Goal: Transaction & Acquisition: Purchase product/service

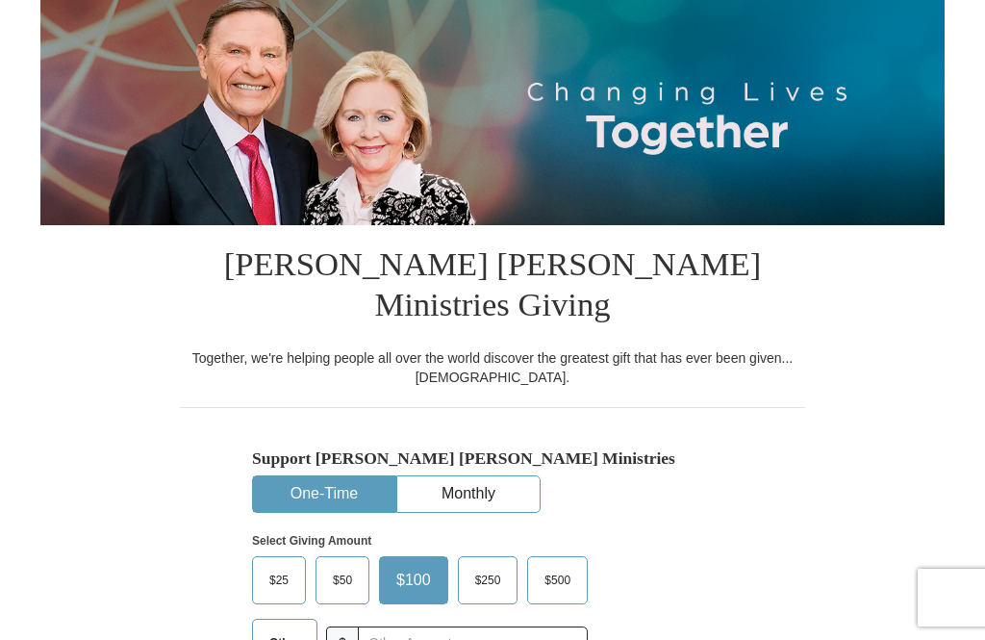
scroll to position [228, 0]
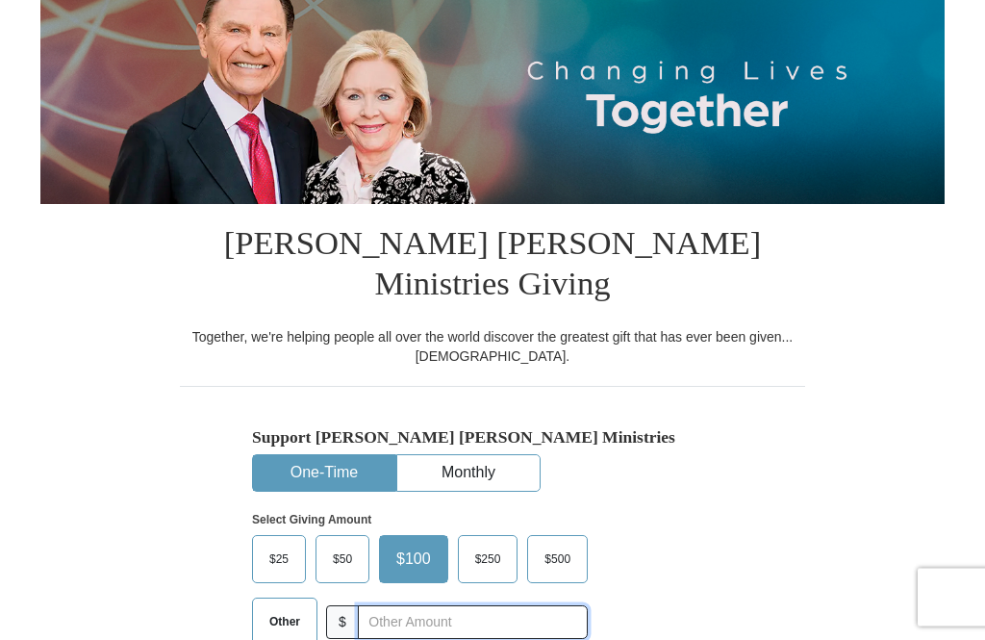
click at [516, 606] on input "text" at bounding box center [473, 623] width 230 height 34
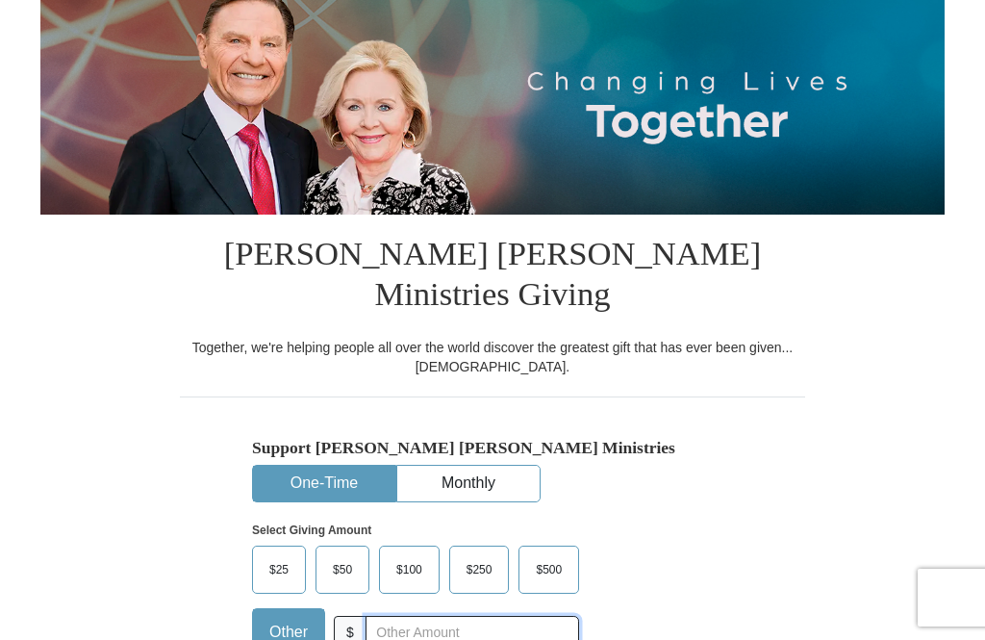
scroll to position [0, 0]
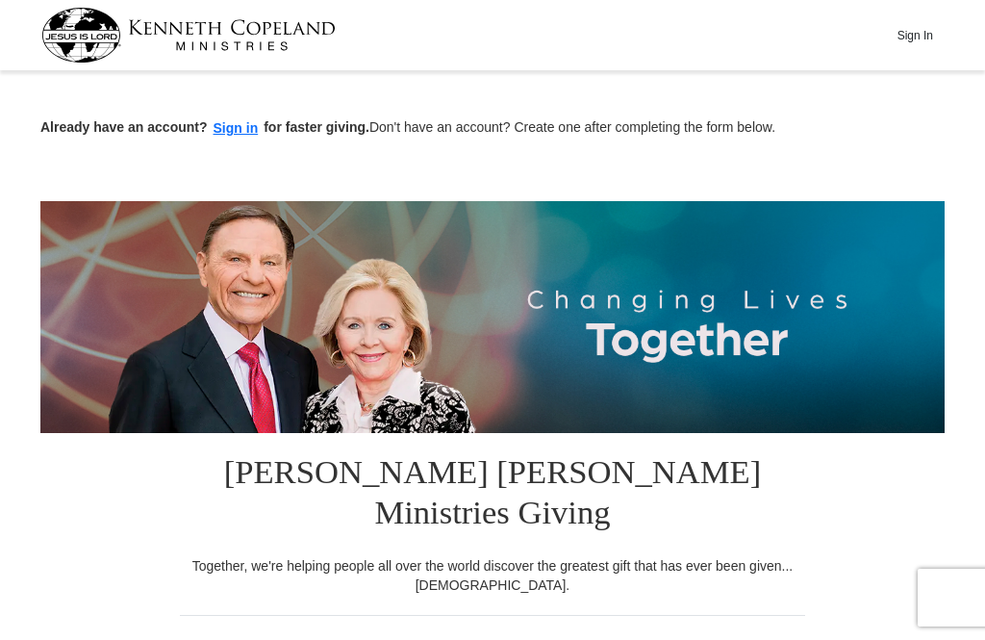
click at [914, 44] on button "Sign In" at bounding box center [915, 35] width 58 height 30
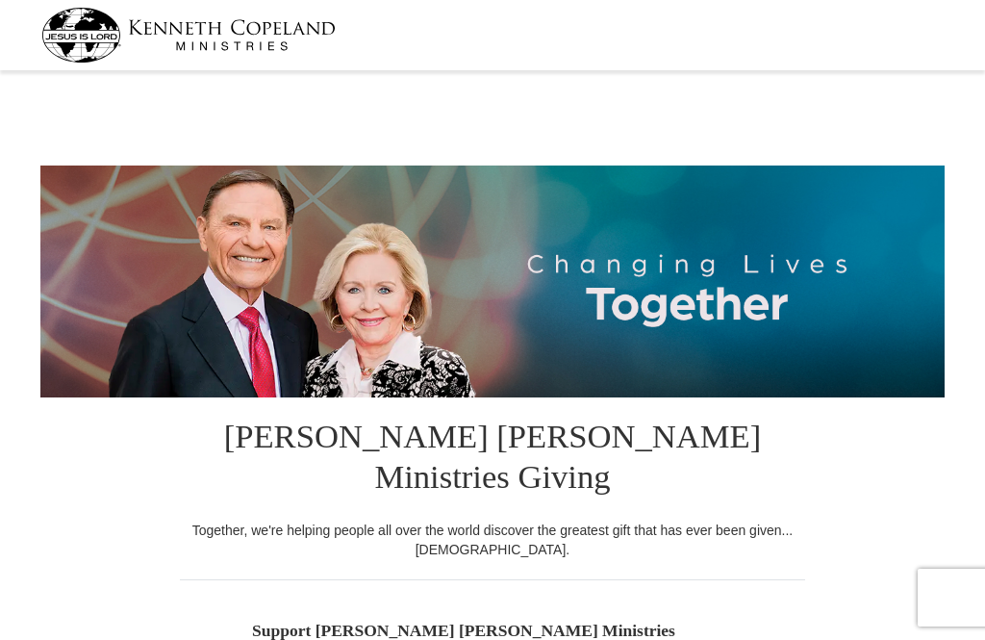
select select "LA"
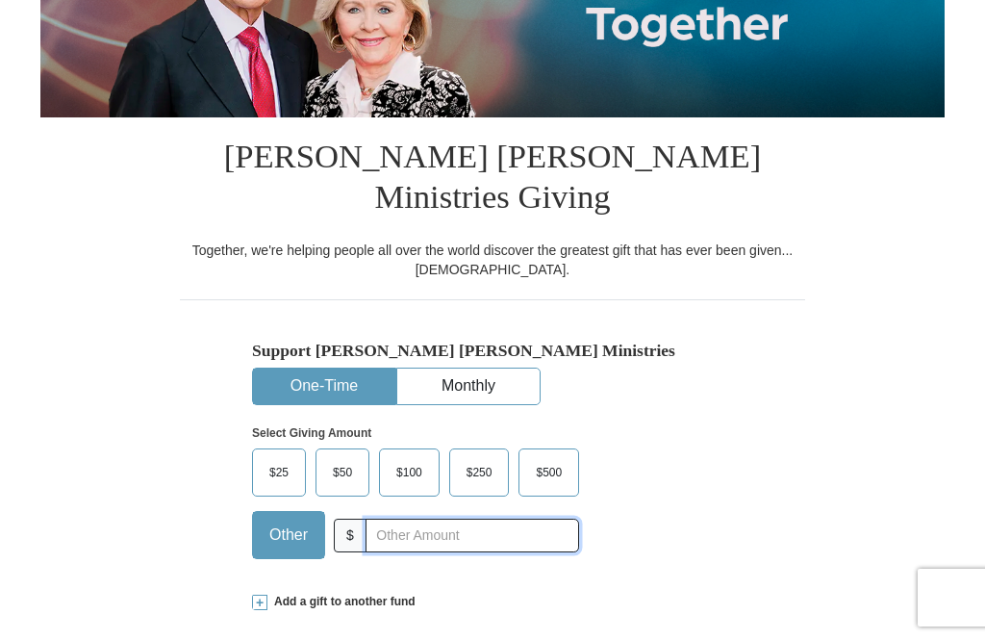
click at [496, 519] on input "text" at bounding box center [473, 536] width 214 height 34
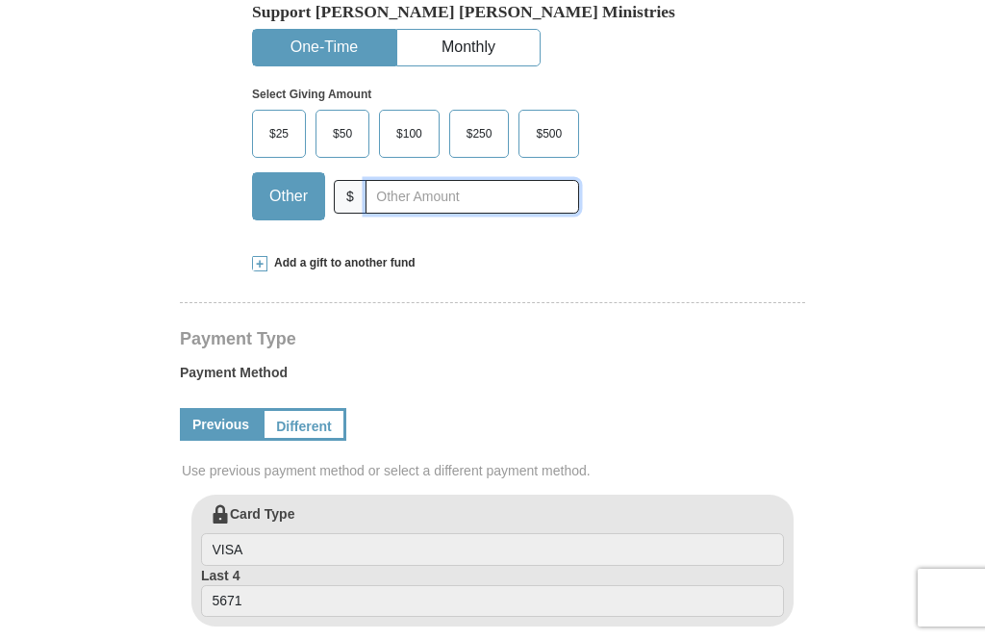
scroll to position [620, 0]
type input "137.00"
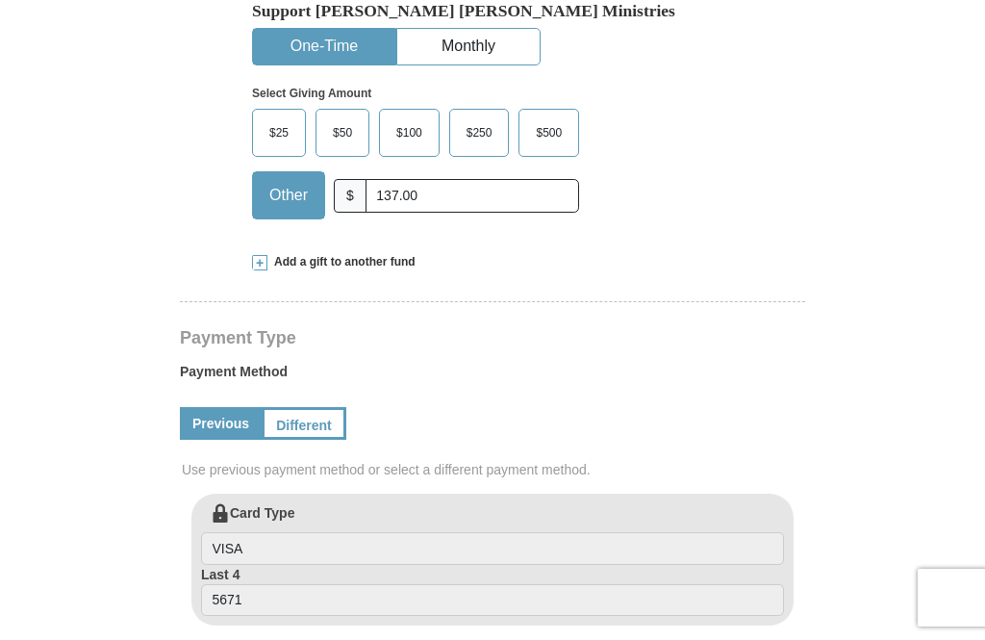
click at [319, 407] on link "Different" at bounding box center [304, 423] width 85 height 33
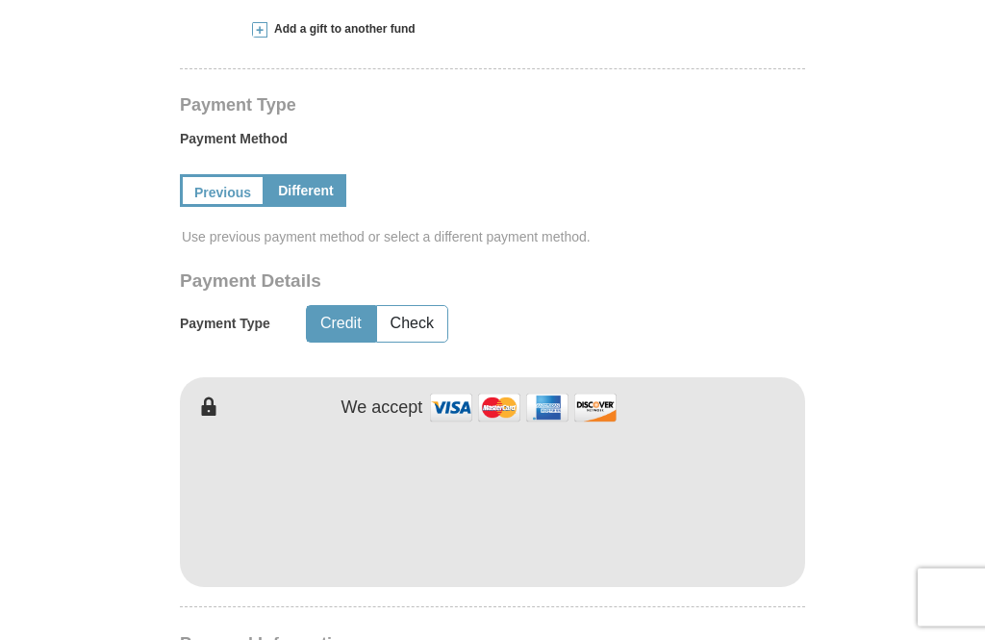
scroll to position [852, 0]
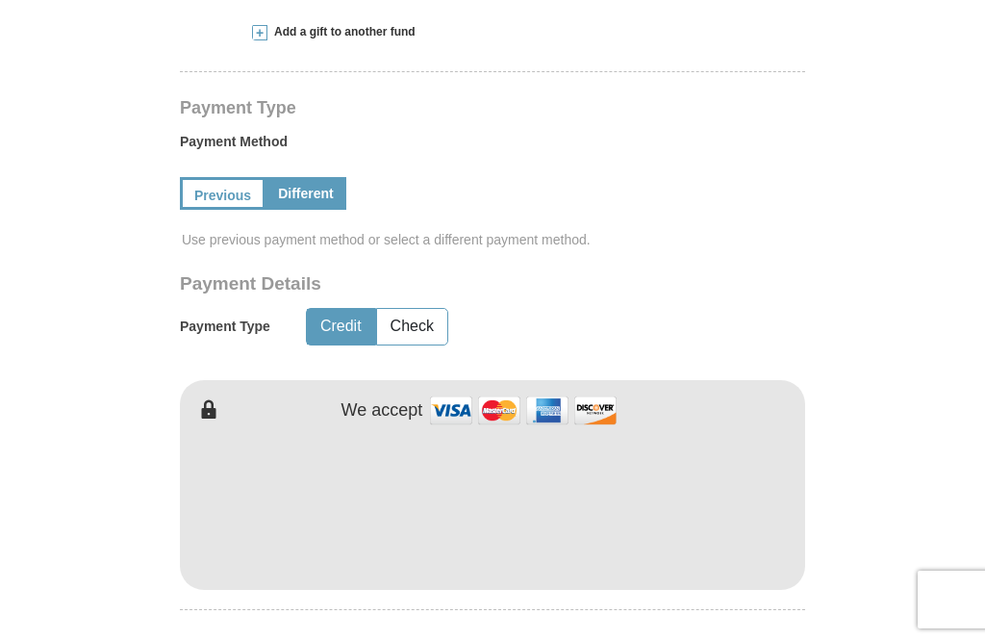
click at [426, 307] on button "Check" at bounding box center [412, 325] width 70 height 36
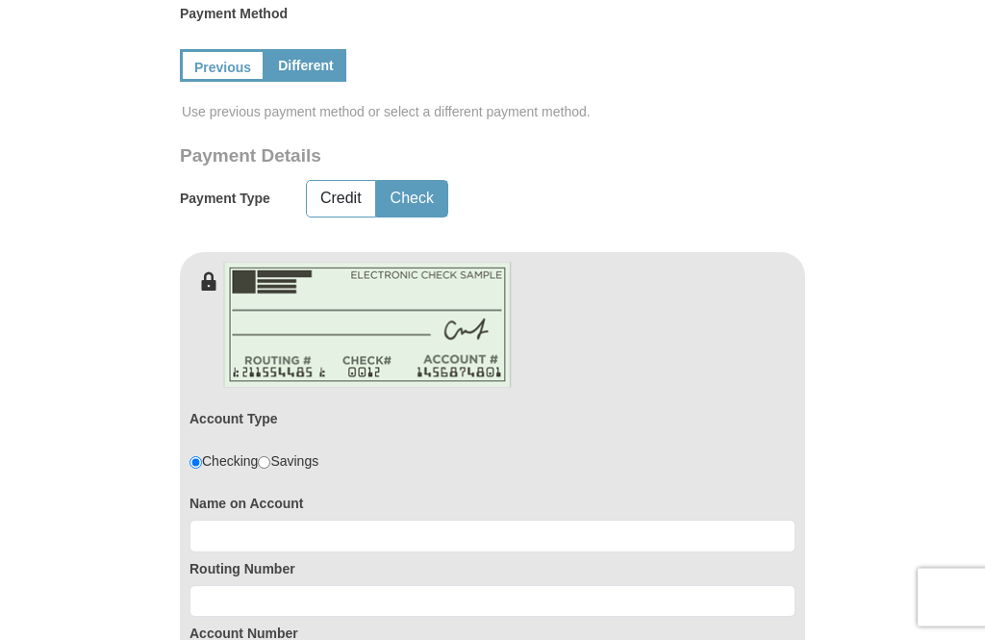
scroll to position [973, 0]
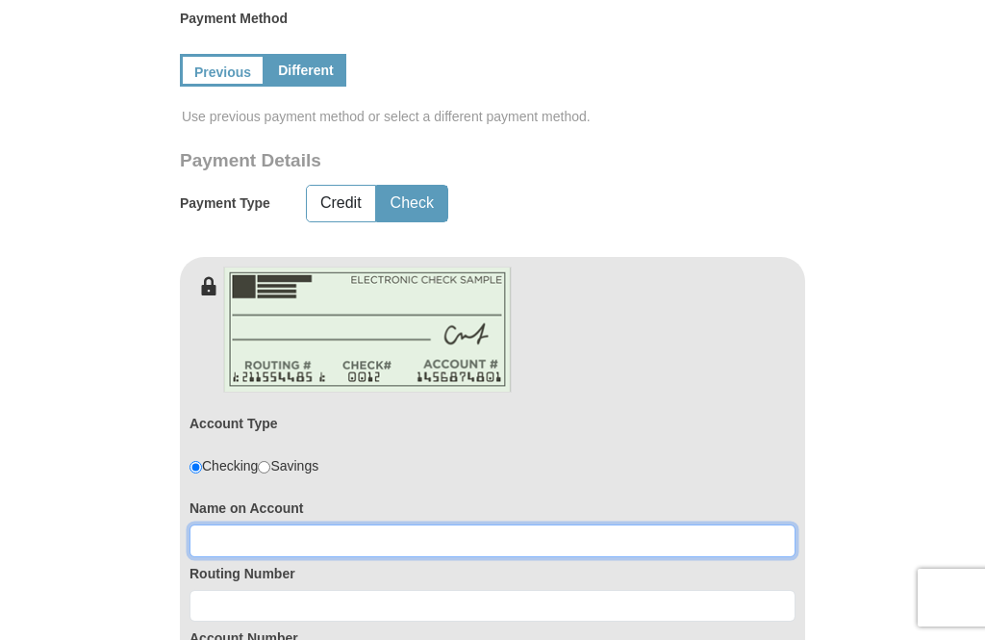
click at [473, 524] on input at bounding box center [493, 540] width 606 height 33
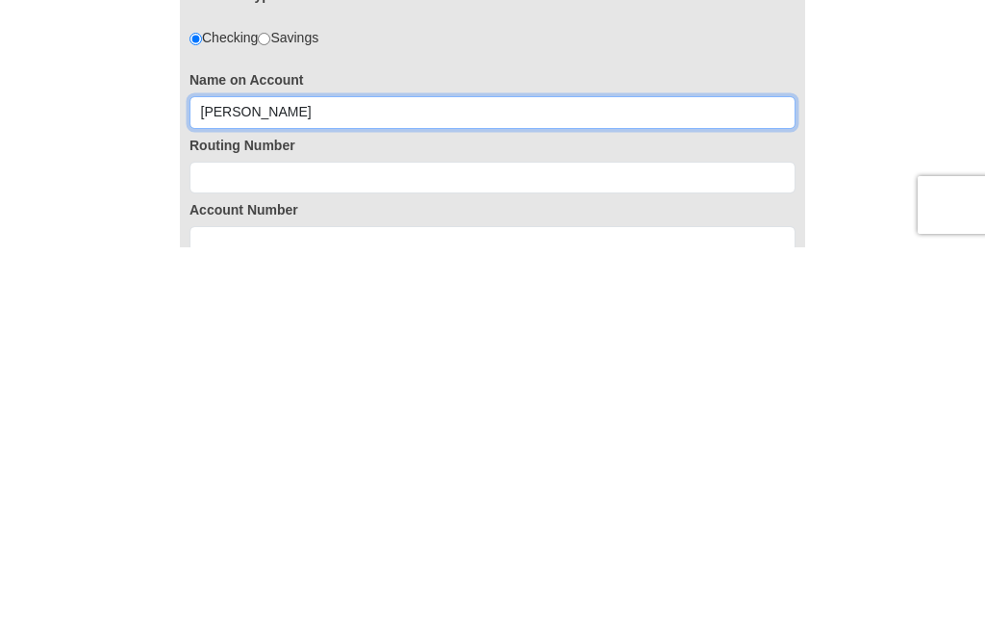
scroll to position [1023, 0]
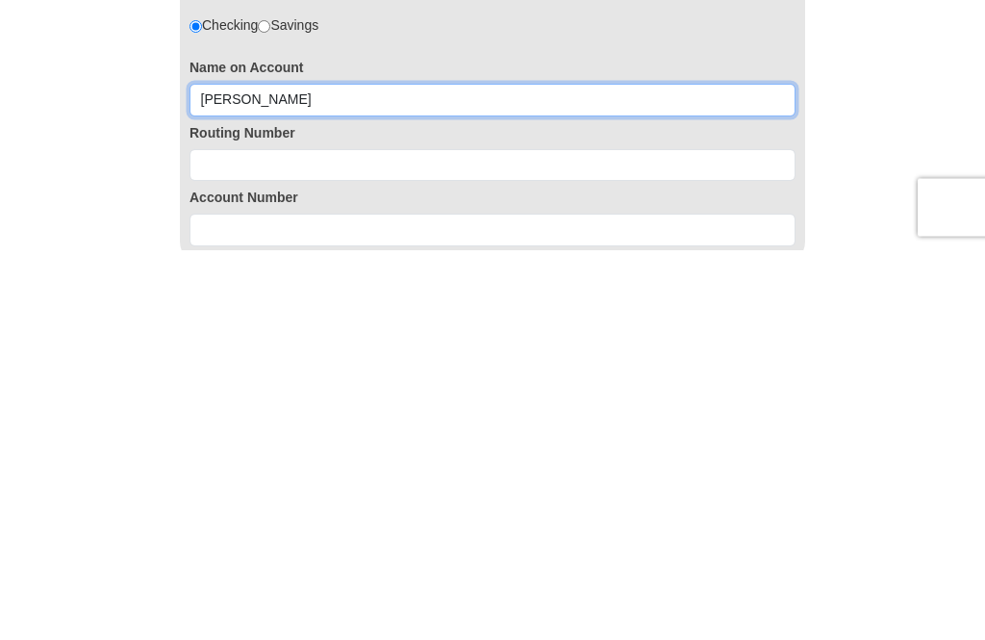
type input "Nadine Dale"
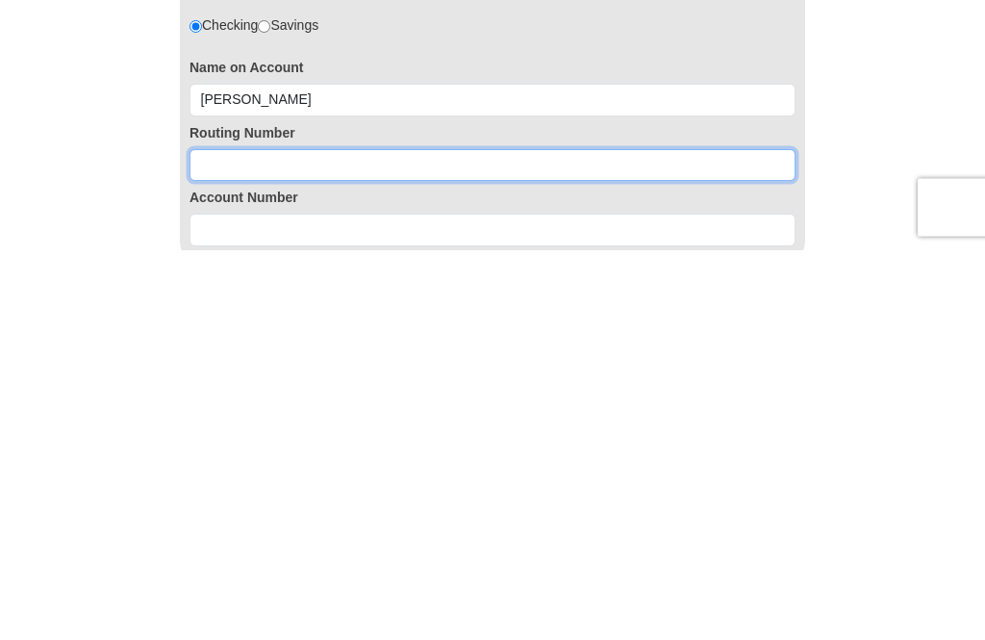
click at [599, 540] on input at bounding box center [493, 556] width 606 height 33
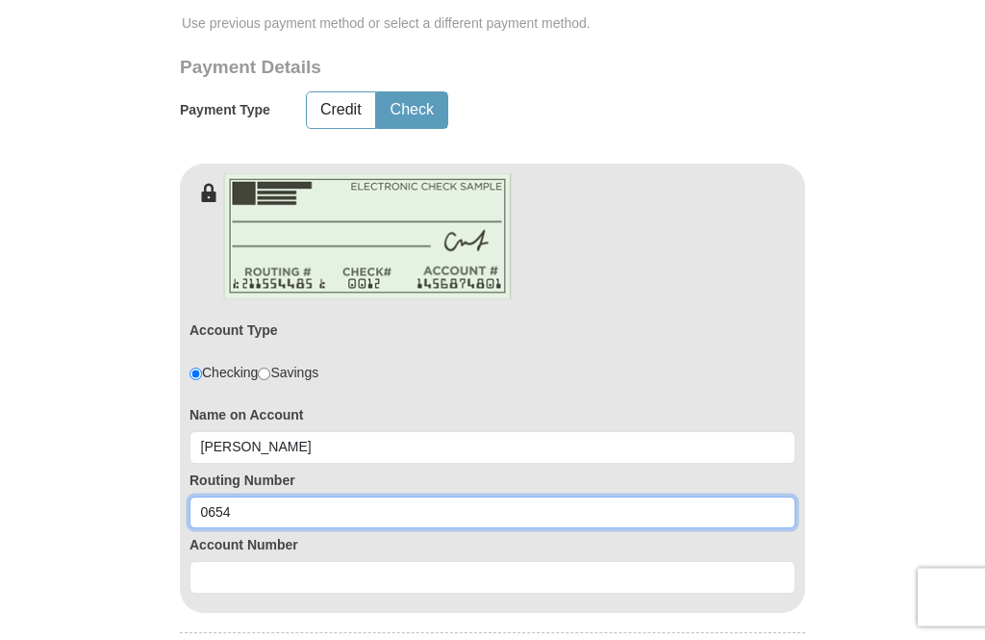
scroll to position [1082, 0]
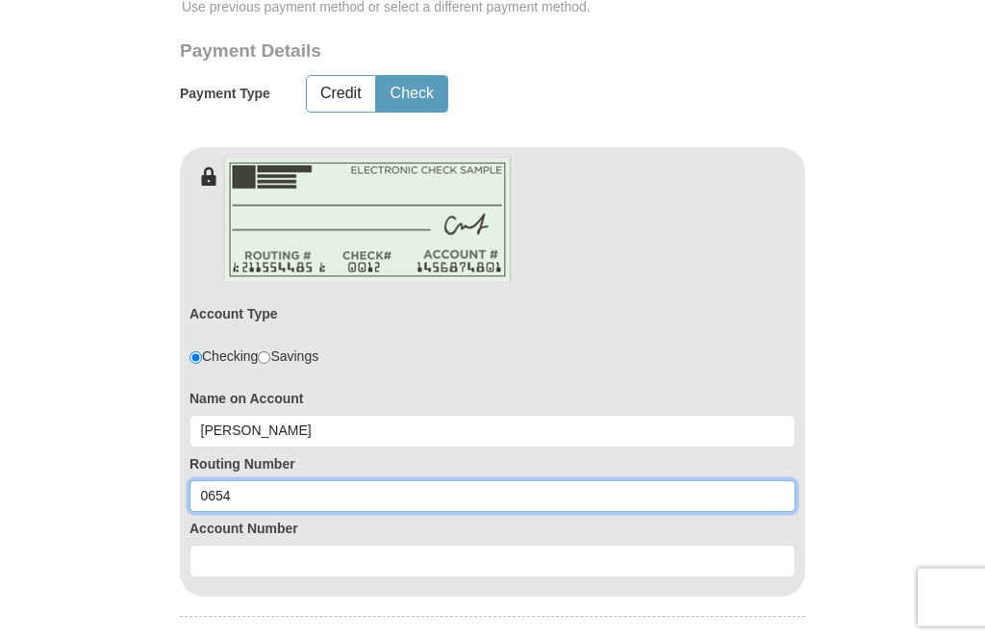
click at [277, 481] on input "0654" at bounding box center [493, 497] width 606 height 33
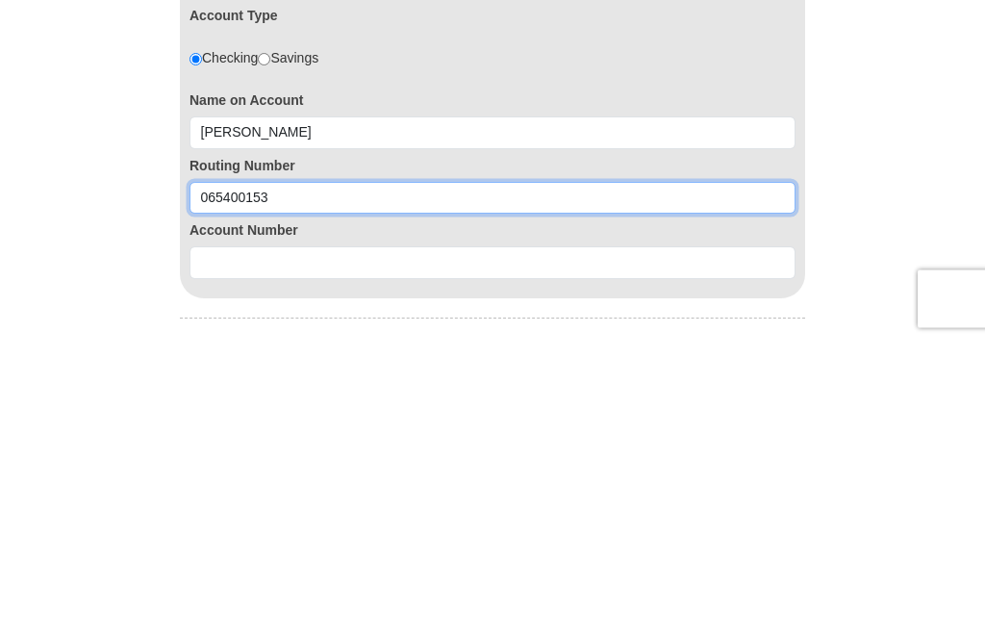
type input "065400153"
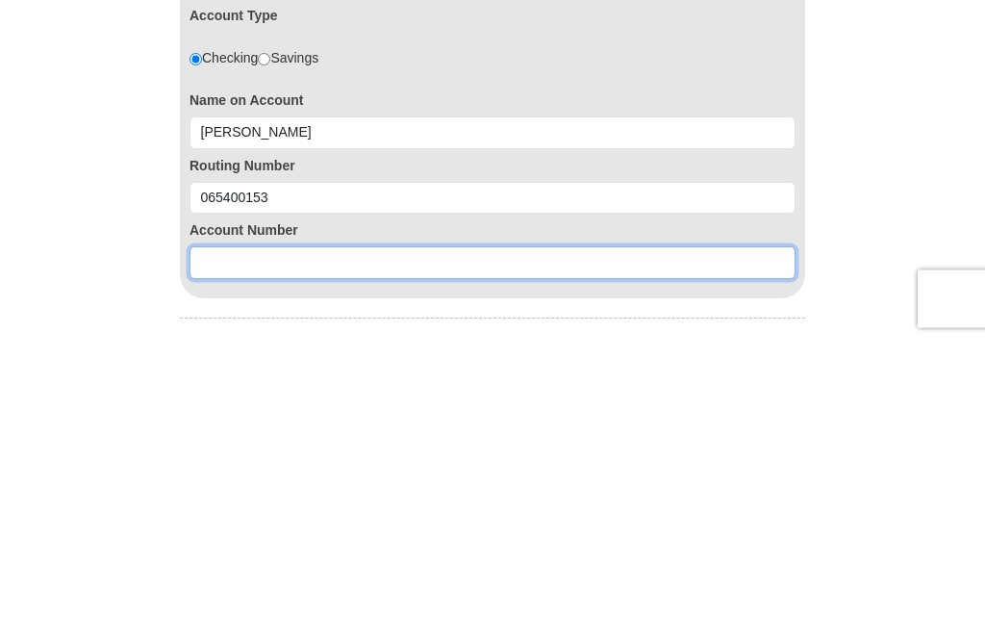
click at [508, 546] on input at bounding box center [493, 562] width 606 height 33
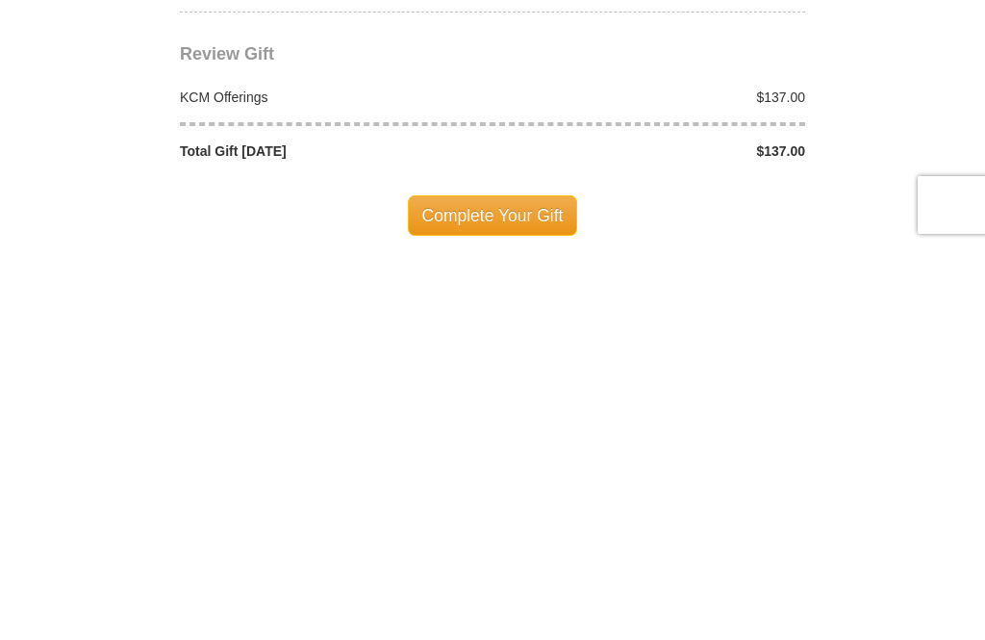
scroll to position [1846, 0]
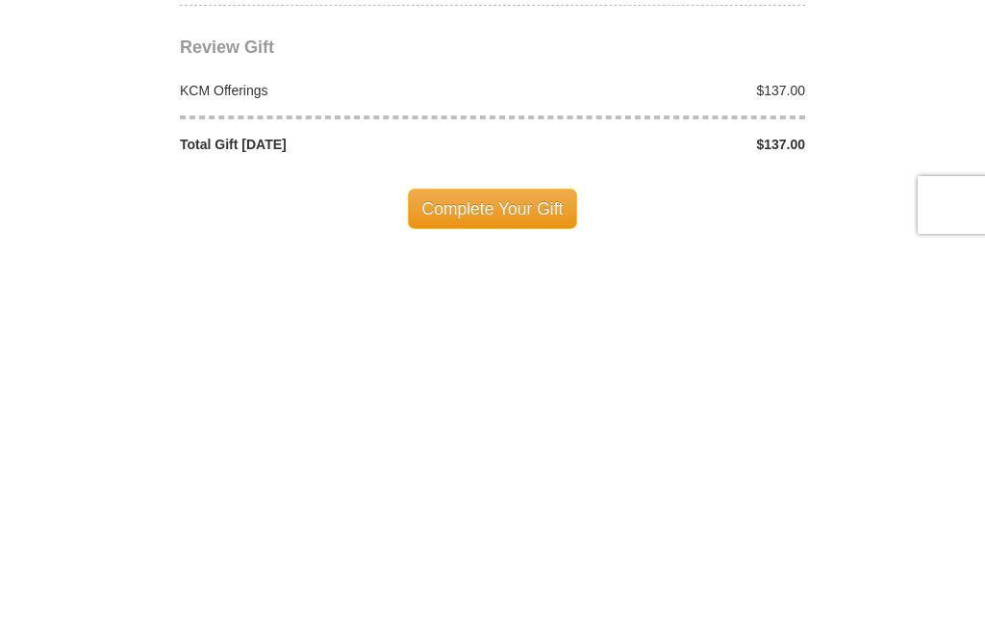
type input "715001213"
click at [536, 581] on span "Complete Your Gift" at bounding box center [493, 601] width 170 height 40
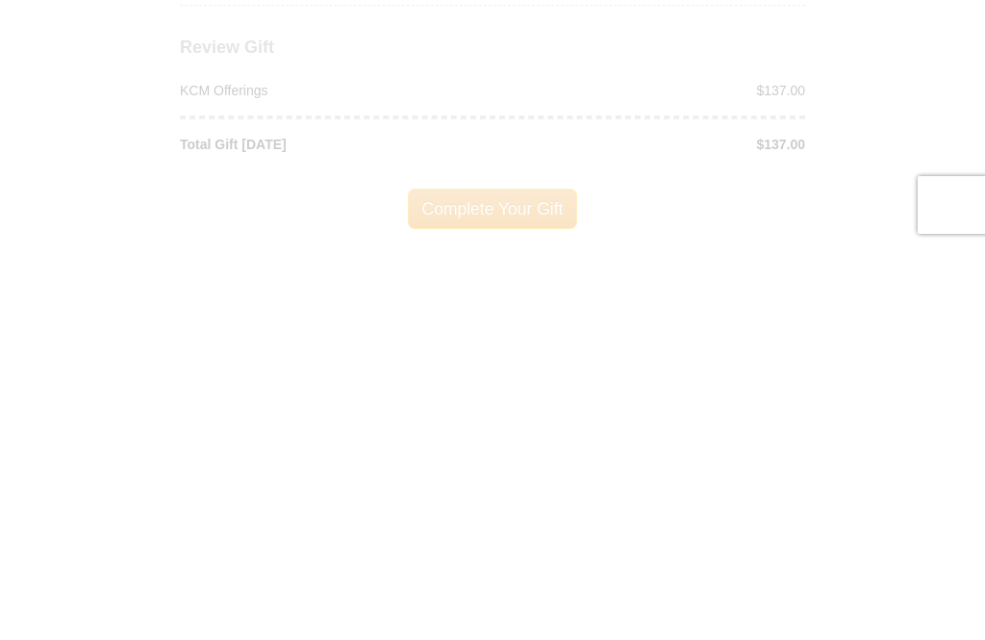
scroll to position [2238, 0]
